Goal: Task Accomplishment & Management: Manage account settings

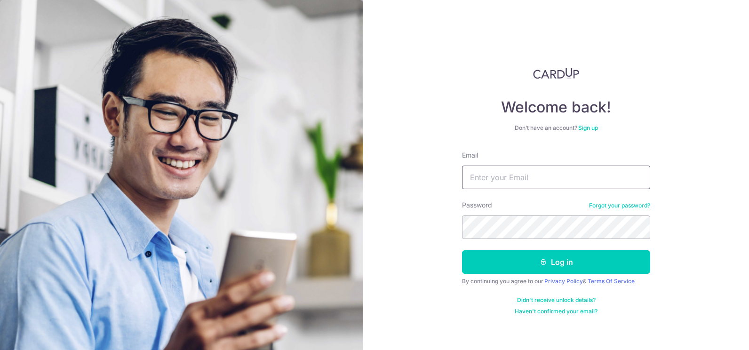
click at [511, 174] on input "Email" at bounding box center [556, 178] width 188 height 24
type input "[EMAIL_ADDRESS][DOMAIN_NAME]"
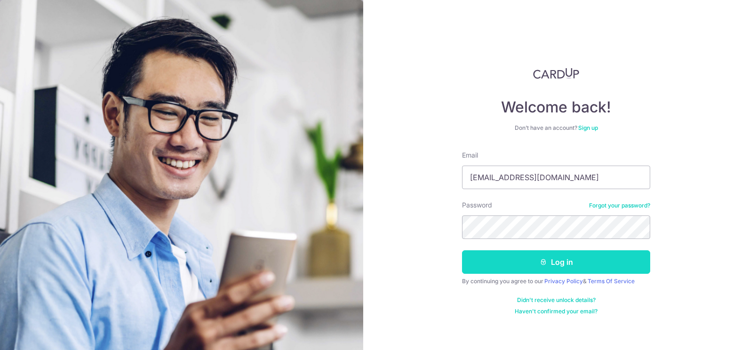
click at [565, 259] on button "Log in" at bounding box center [556, 262] width 188 height 24
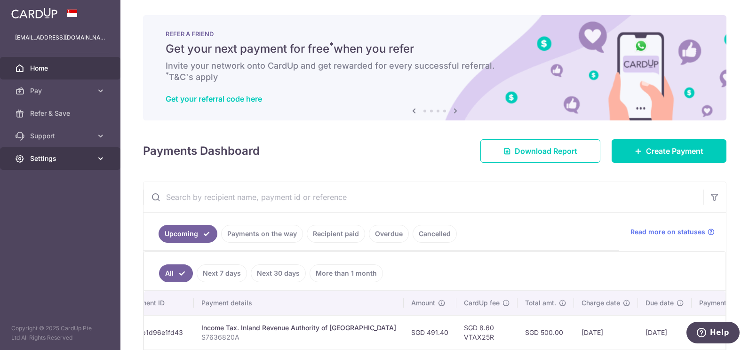
click at [46, 156] on span "Settings" at bounding box center [61, 158] width 62 height 9
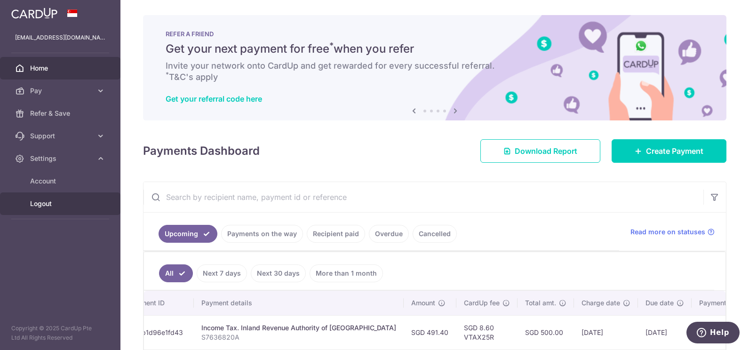
click at [44, 207] on span "Logout" at bounding box center [61, 203] width 62 height 9
